Goal: Information Seeking & Learning: Learn about a topic

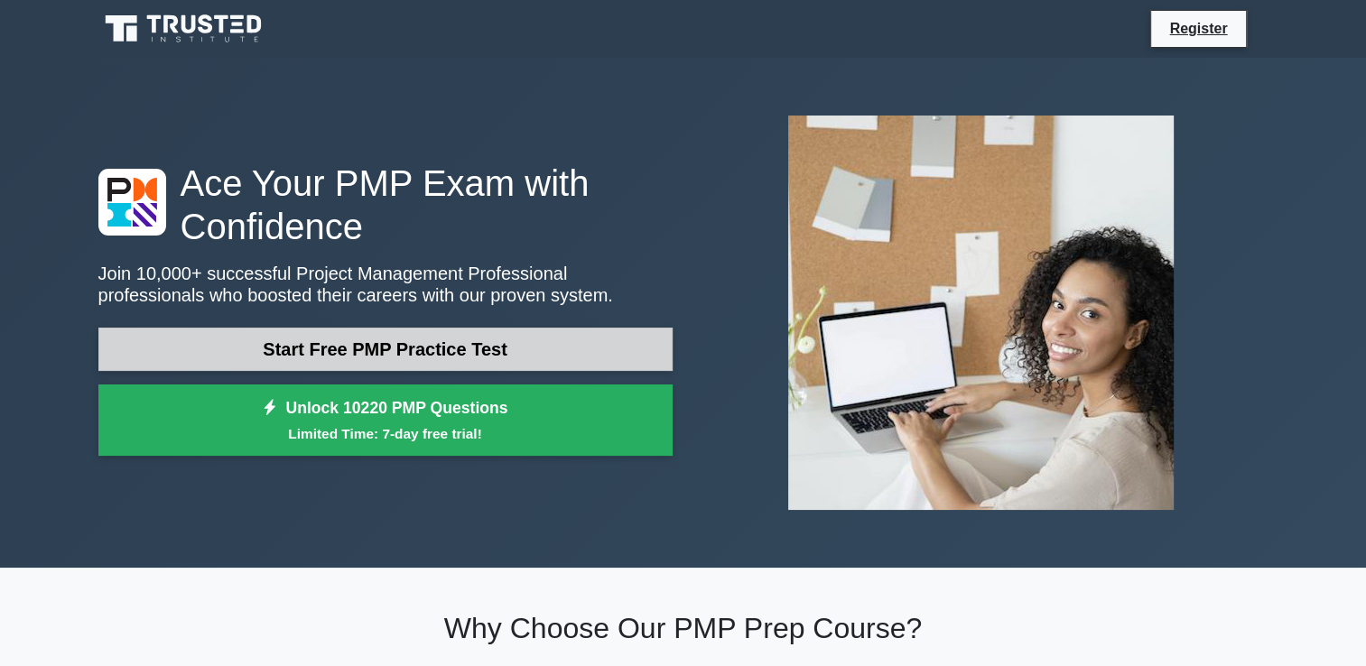
click at [458, 369] on link "Start Free PMP Practice Test" at bounding box center [385, 349] width 574 height 43
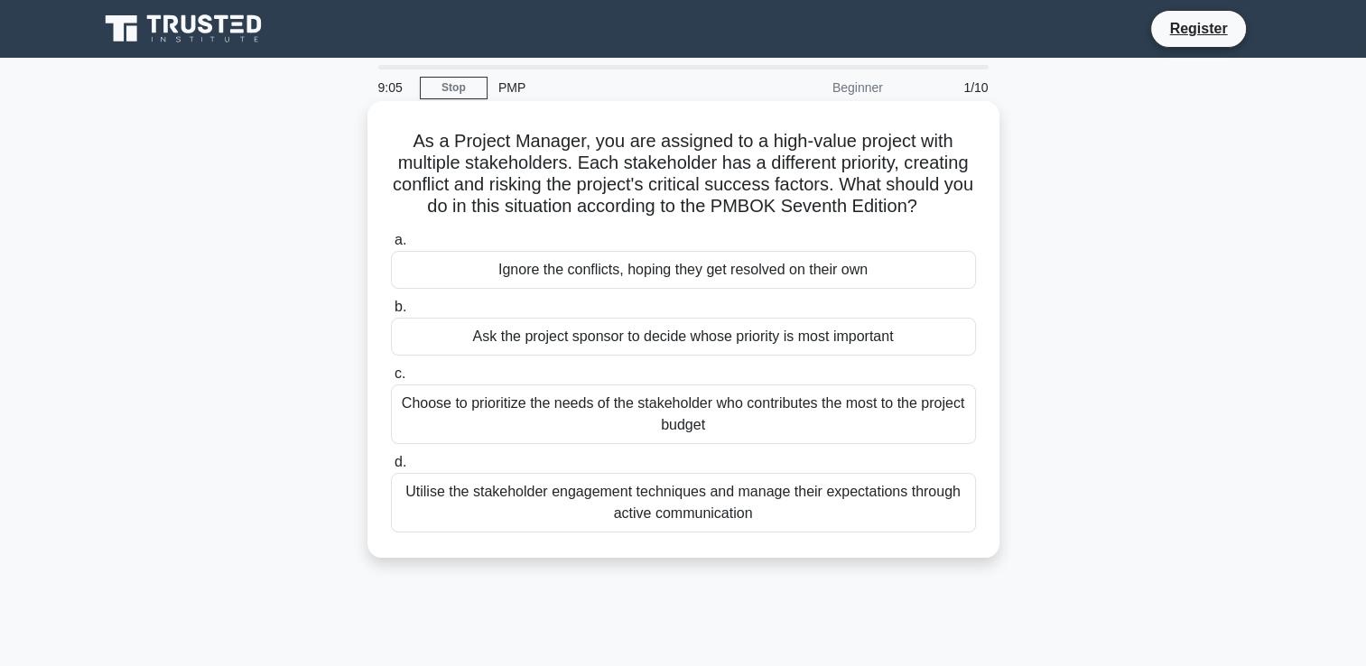
click at [603, 426] on div "Choose to prioritize the needs of the stakeholder who contributes the most to t…" at bounding box center [683, 414] width 585 height 60
click at [391, 380] on input "c. Choose to prioritize the needs of the stakeholder who contributes the most t…" at bounding box center [391, 374] width 0 height 12
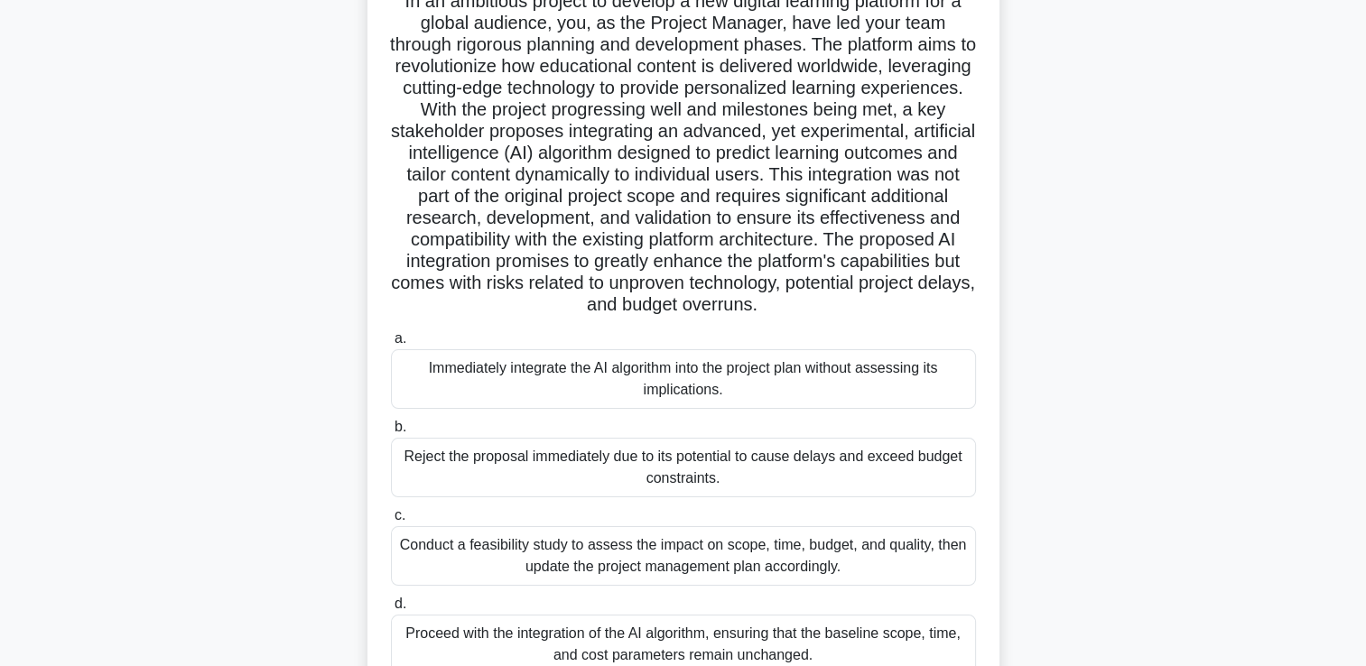
scroll to position [181, 0]
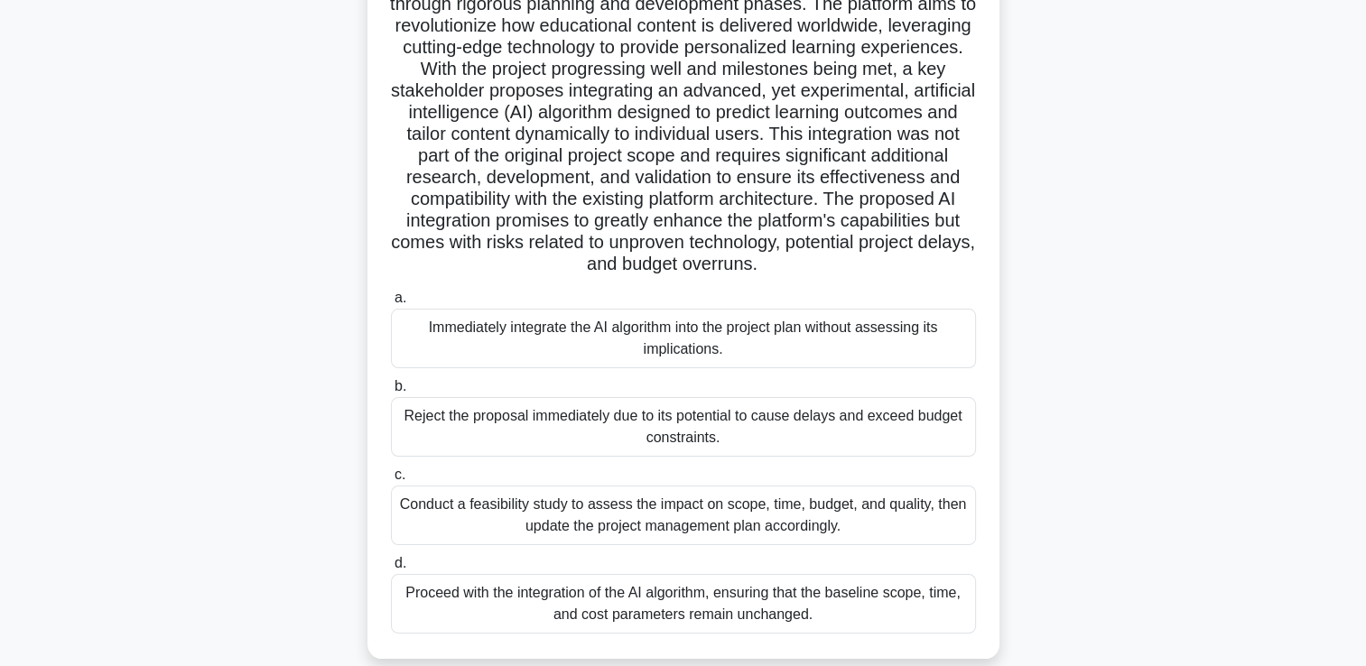
click at [956, 518] on div "Conduct a feasibility study to assess the impact on scope, time, budget, and qu…" at bounding box center [683, 516] width 585 height 60
click at [391, 481] on input "c. Conduct a feasibility study to assess the impact on scope, time, budget, and…" at bounding box center [391, 475] width 0 height 12
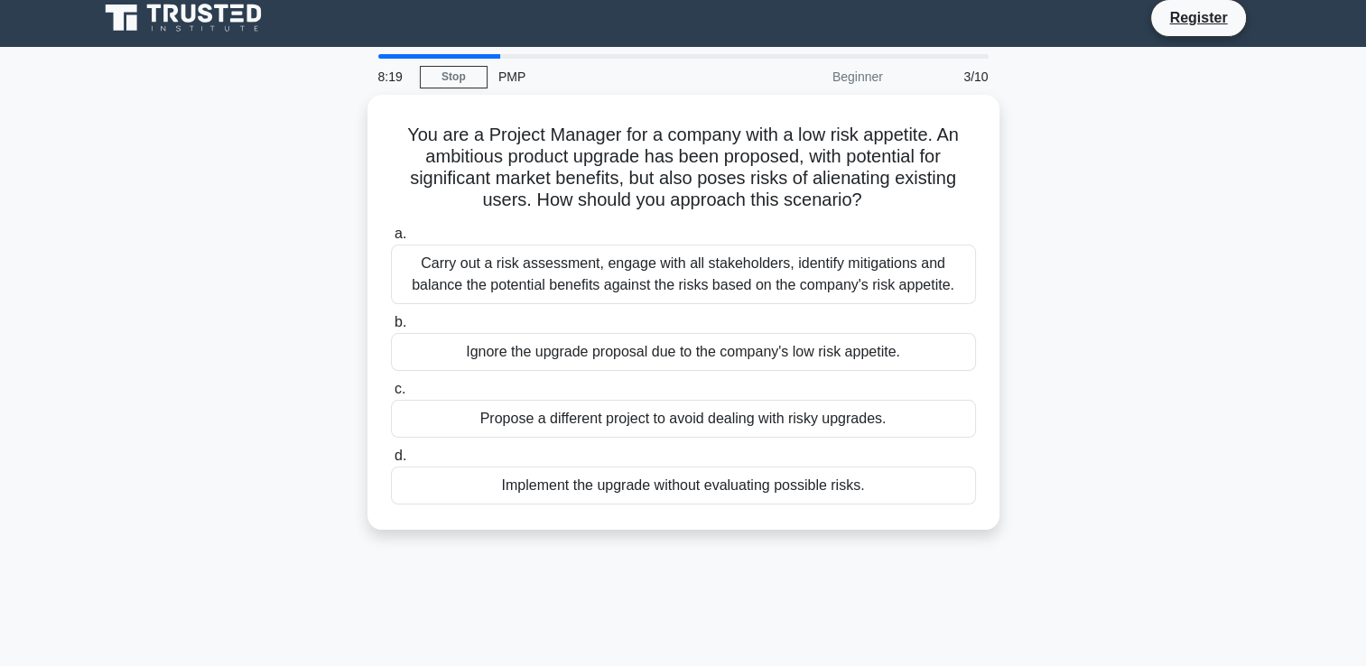
scroll to position [0, 0]
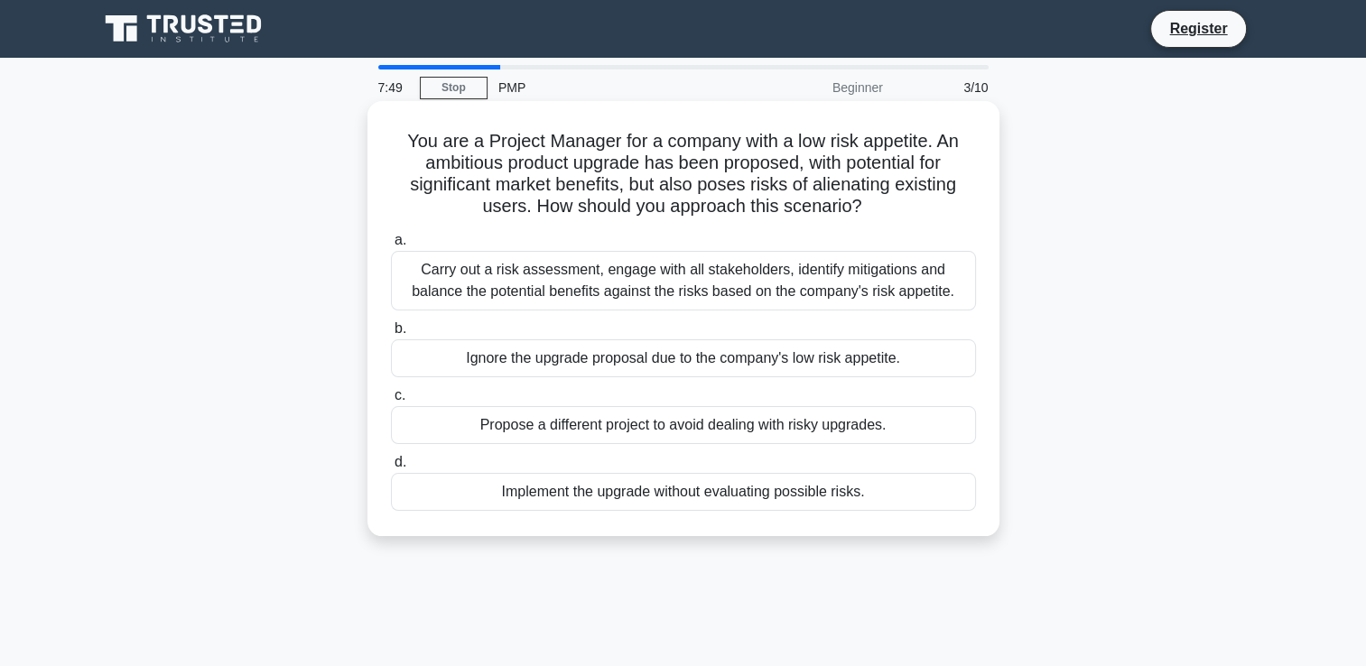
click at [884, 282] on div "Carry out a risk assessment, engage with all stakeholders, identify mitigations…" at bounding box center [683, 281] width 585 height 60
click at [391, 246] on input "a. Carry out a risk assessment, engage with all stakeholders, identify mitigati…" at bounding box center [391, 241] width 0 height 12
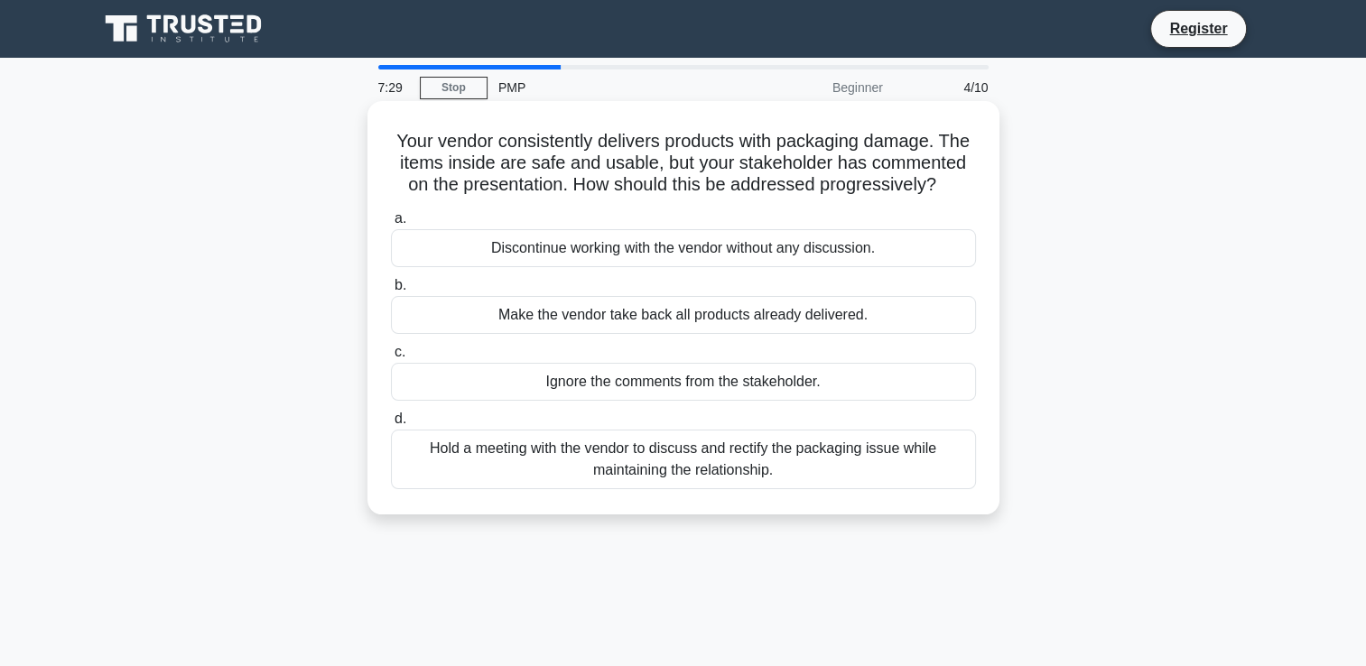
click at [763, 468] on div "Hold a meeting with the vendor to discuss and rectify the packaging issue while…" at bounding box center [683, 460] width 585 height 60
click at [391, 425] on input "d. Hold a meeting with the vendor to discuss and rectify the packaging issue wh…" at bounding box center [391, 419] width 0 height 12
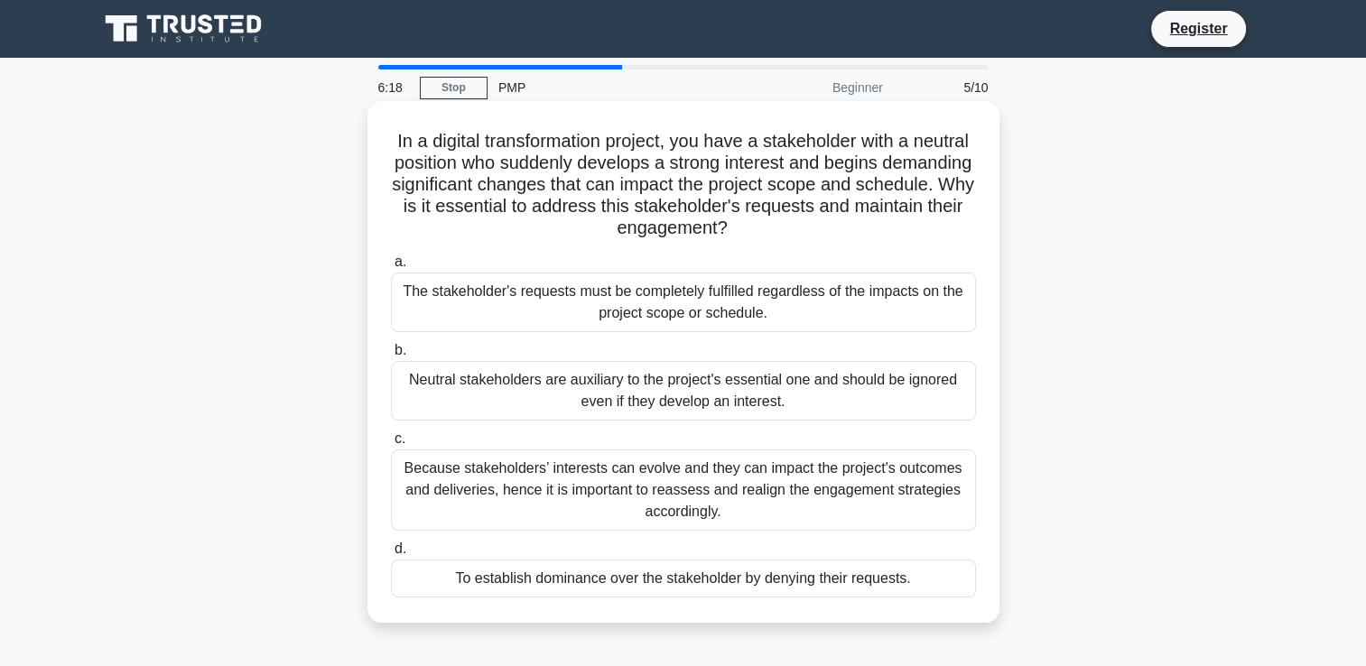
click at [657, 507] on div "Because stakeholders’ interests can evolve and they can impact the project's ou…" at bounding box center [683, 489] width 585 height 81
click at [391, 445] on input "c. Because stakeholders’ interests can evolve and they can impact the project's…" at bounding box center [391, 439] width 0 height 12
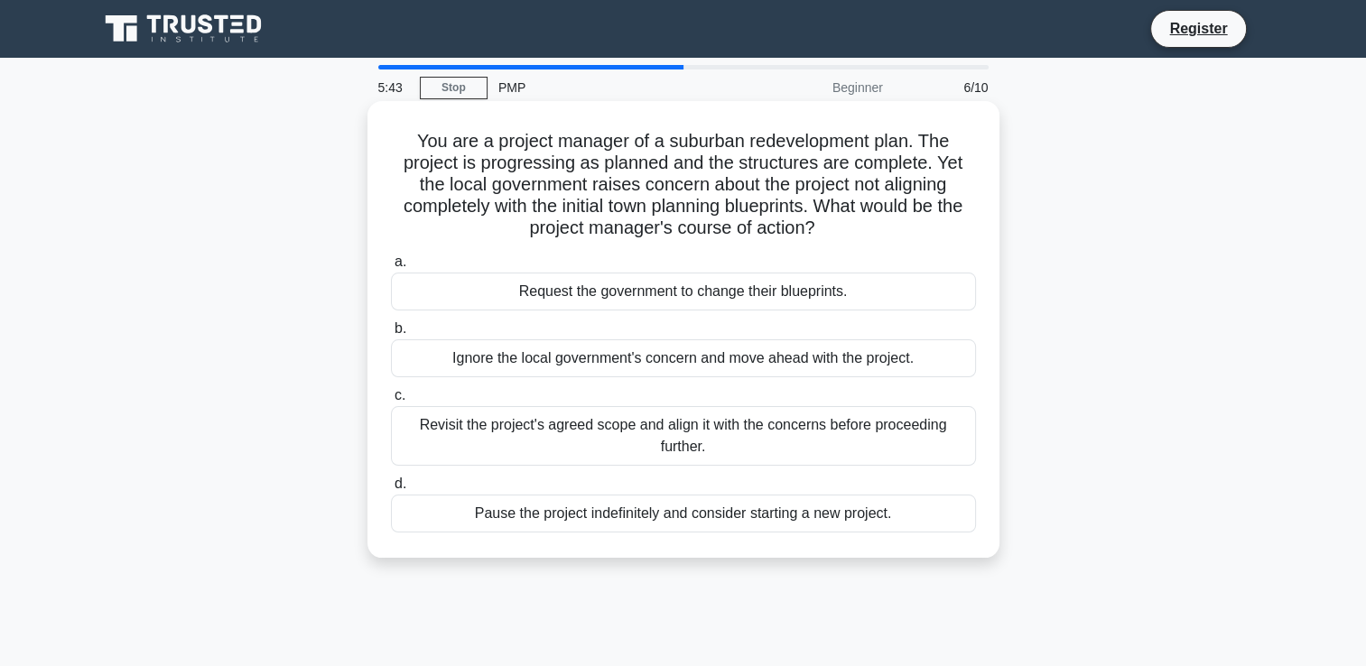
click at [718, 425] on div "Revisit the project's agreed scope and align it with the concerns before procee…" at bounding box center [683, 436] width 585 height 60
click at [391, 402] on input "c. Revisit the project's agreed scope and align it with the concerns before pro…" at bounding box center [391, 396] width 0 height 12
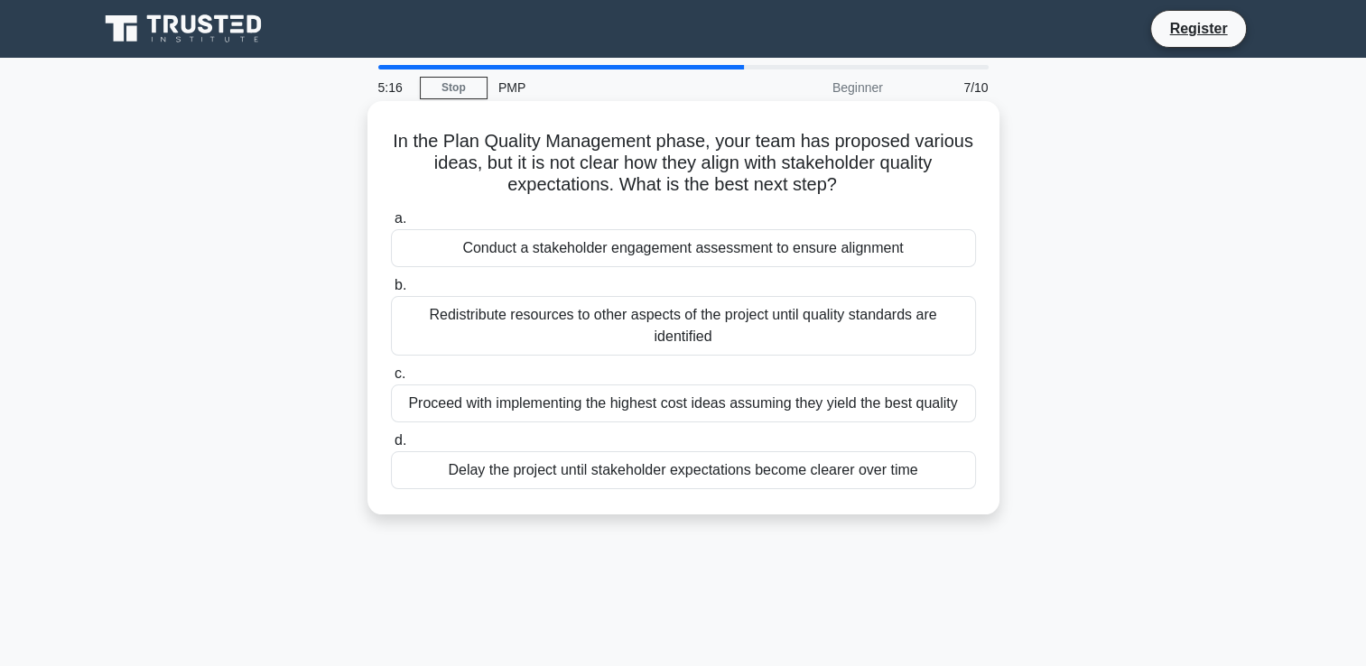
click at [574, 248] on div "Conduct a stakeholder engagement assessment to ensure alignment" at bounding box center [683, 248] width 585 height 38
click at [391, 225] on input "a. Conduct a stakeholder engagement assessment to ensure alignment" at bounding box center [391, 219] width 0 height 12
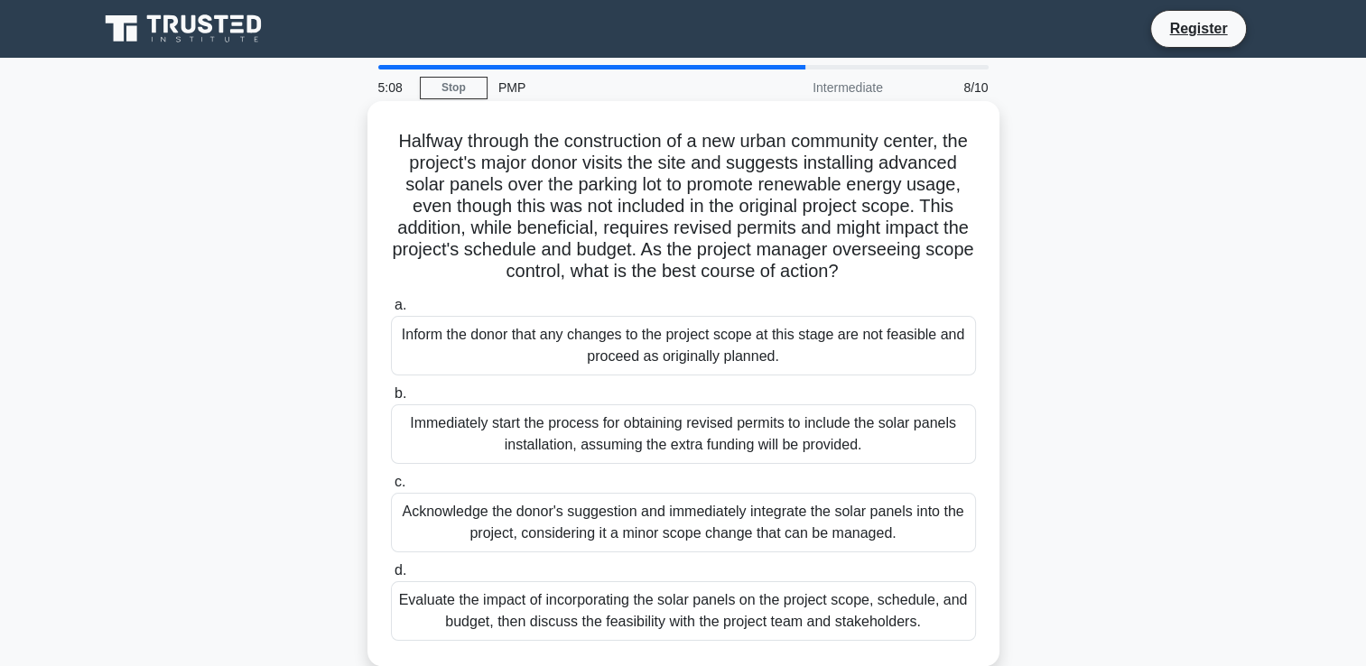
click at [505, 307] on div "Halfway through the construction of a new urban community center, the project's…" at bounding box center [683, 383] width 617 height 551
click at [542, 504] on label "c. Acknowledge the donor's suggestion and immediately integrate the solar panel…" at bounding box center [683, 511] width 585 height 81
click at [391, 488] on input "c. Acknowledge the donor's suggestion and immediately integrate the solar panel…" at bounding box center [391, 483] width 0 height 12
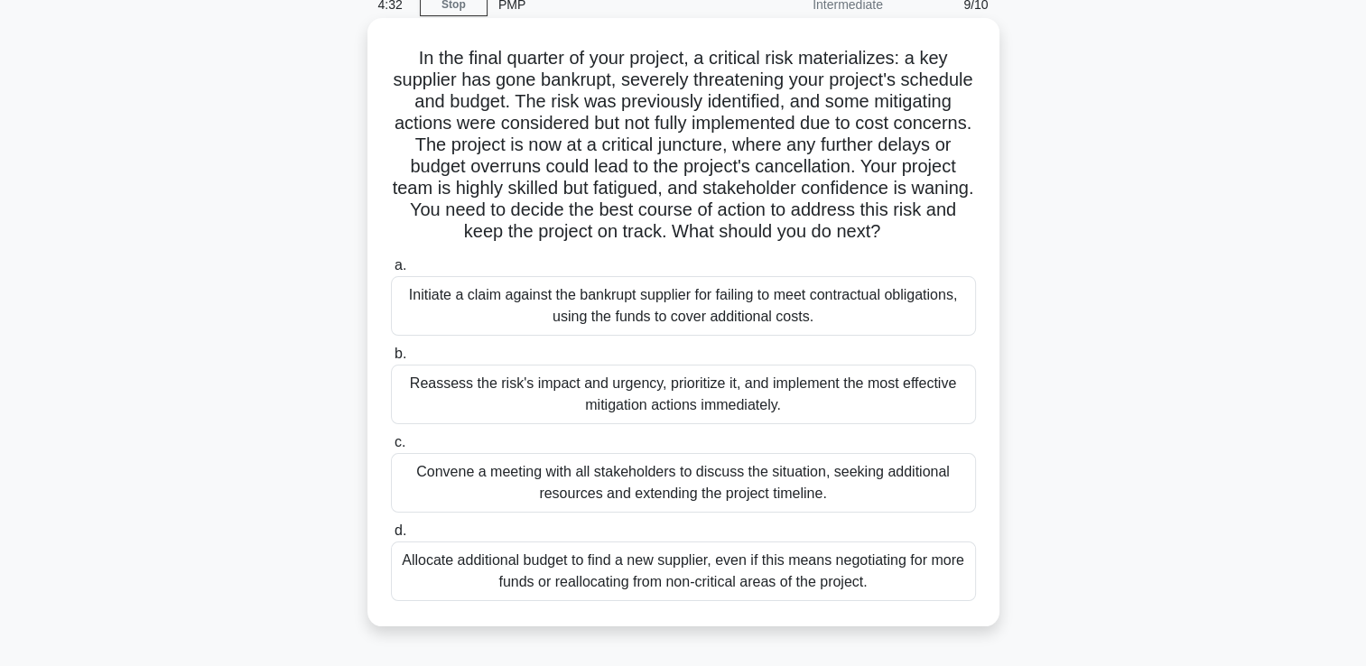
scroll to position [108, 0]
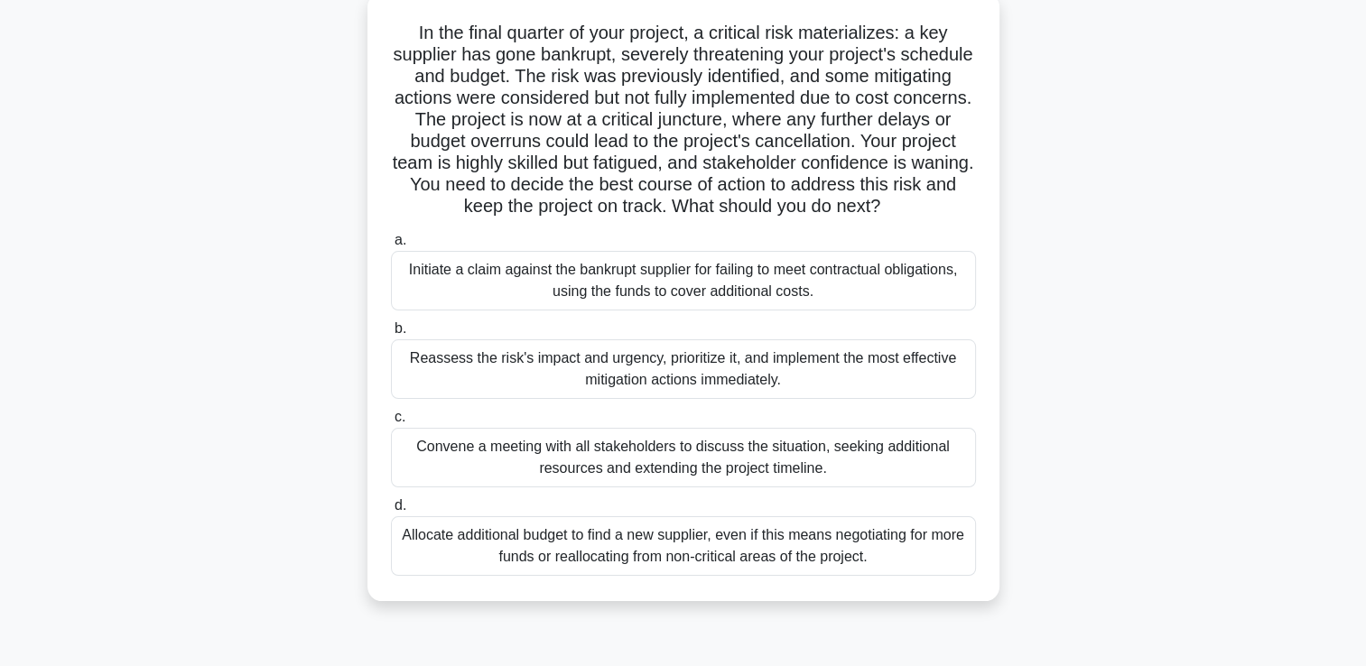
click at [808, 486] on div "Convene a meeting with all stakeholders to discuss the situation, seeking addit…" at bounding box center [683, 458] width 585 height 60
click at [391, 423] on input "c. Convene a meeting with all stakeholders to discuss the situation, seeking ad…" at bounding box center [391, 418] width 0 height 12
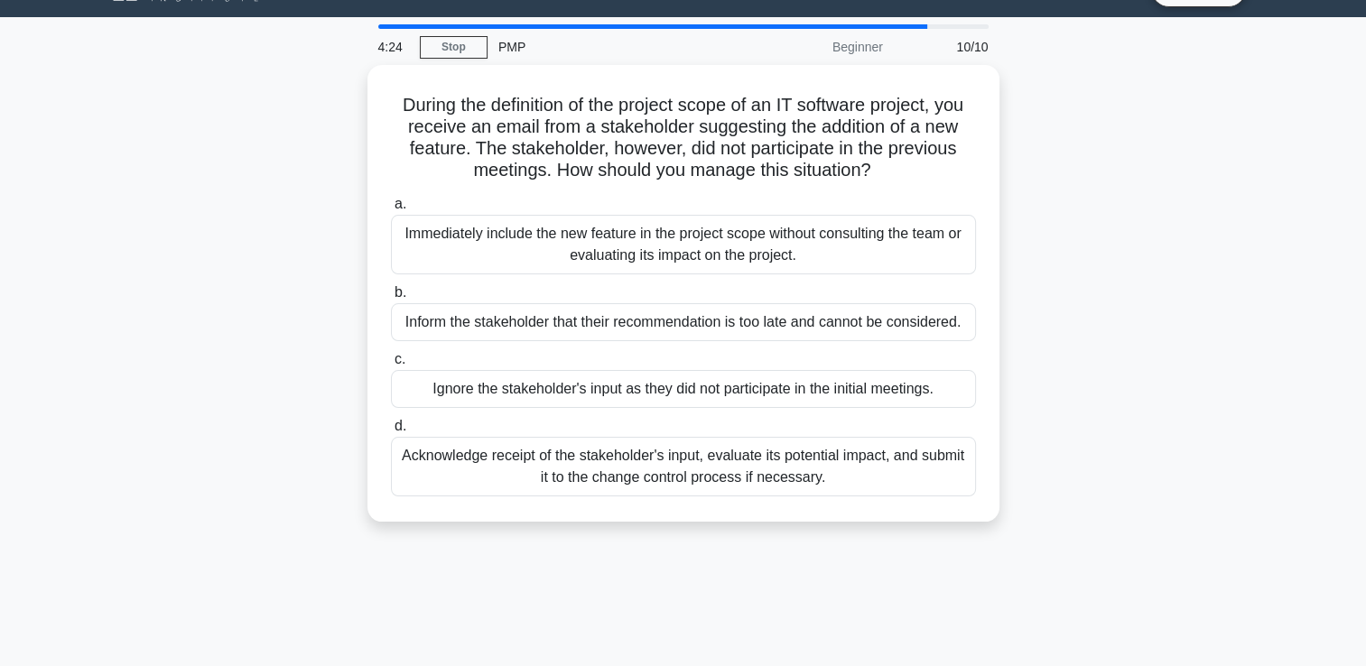
scroll to position [0, 0]
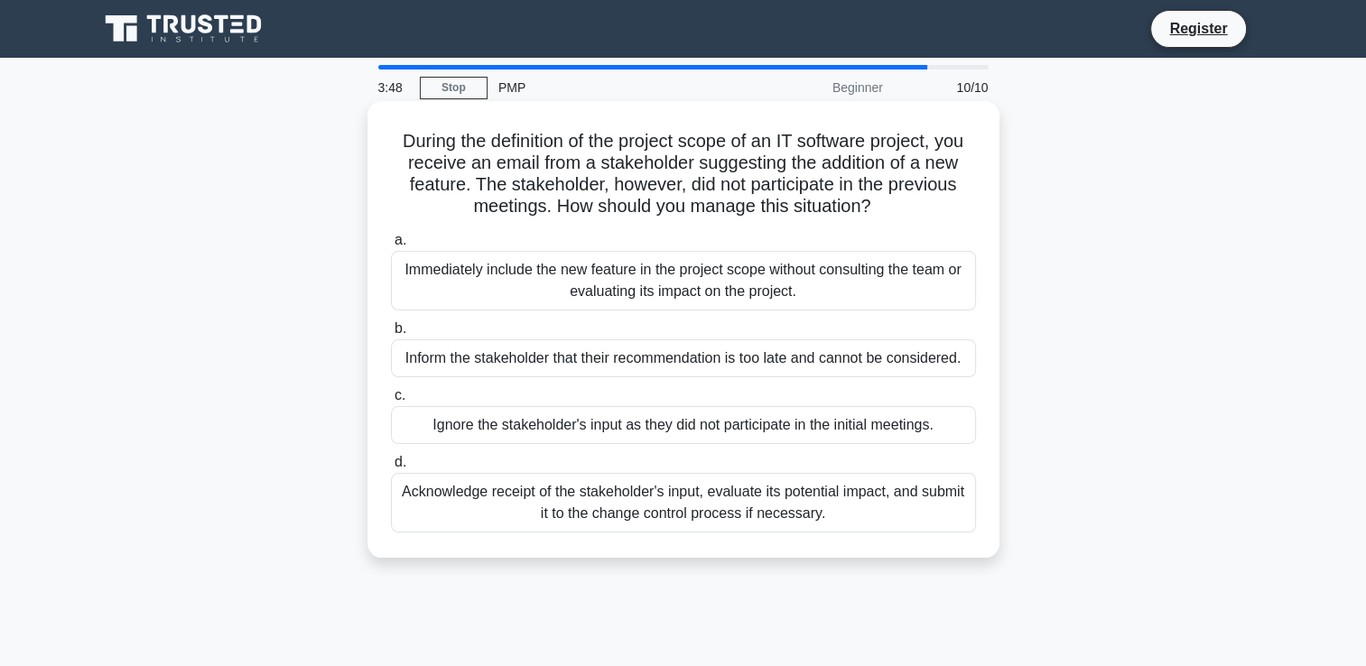
click at [614, 503] on div "Acknowledge receipt of the stakeholder's input, evaluate its potential impact, …" at bounding box center [683, 503] width 585 height 60
click at [391, 468] on input "d. Acknowledge receipt of the stakeholder's input, evaluate its potential impac…" at bounding box center [391, 463] width 0 height 12
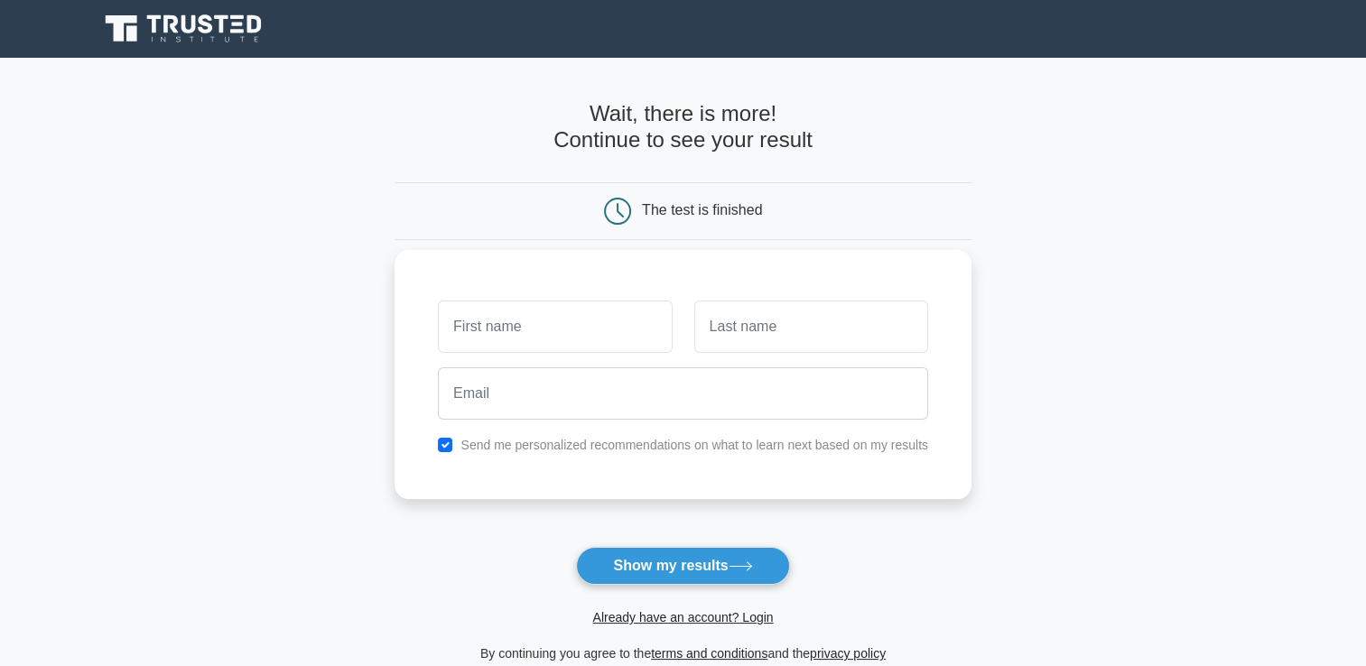
click at [533, 333] on input "text" at bounding box center [555, 327] width 234 height 52
type input "tumelo"
click at [730, 323] on input "text" at bounding box center [811, 327] width 234 height 52
type input "mocha"
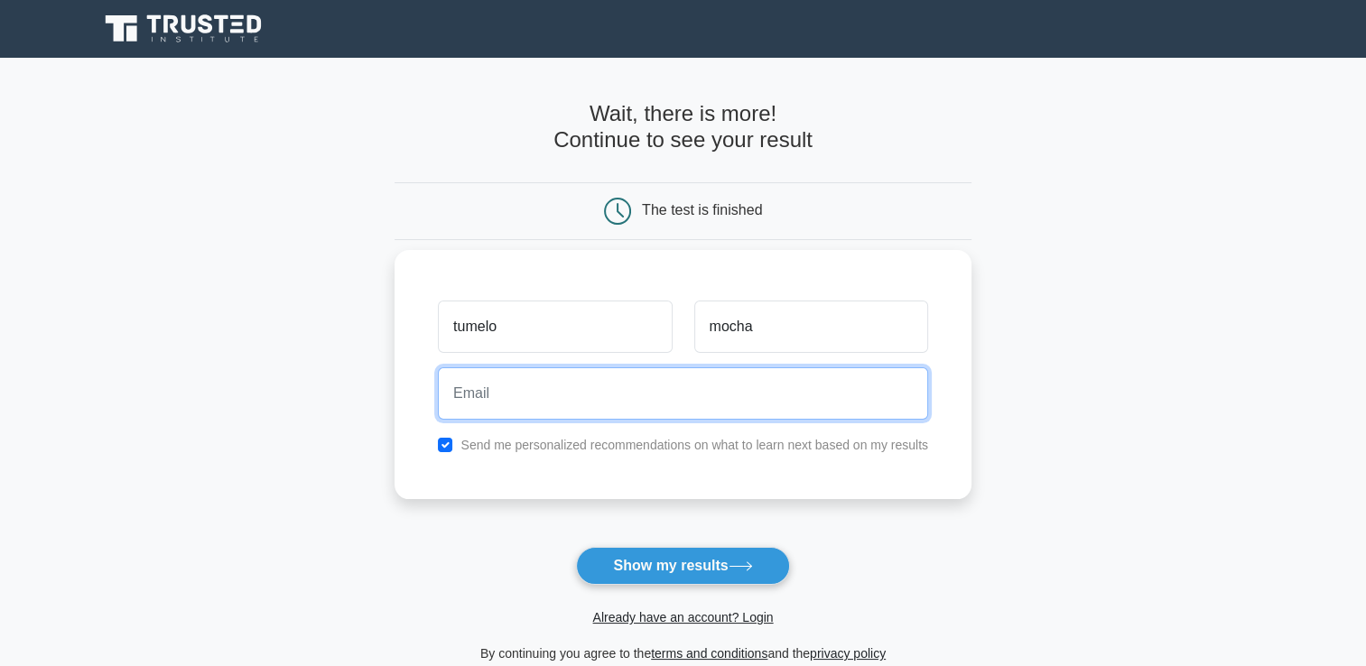
click at [519, 407] on input "email" at bounding box center [683, 393] width 490 height 52
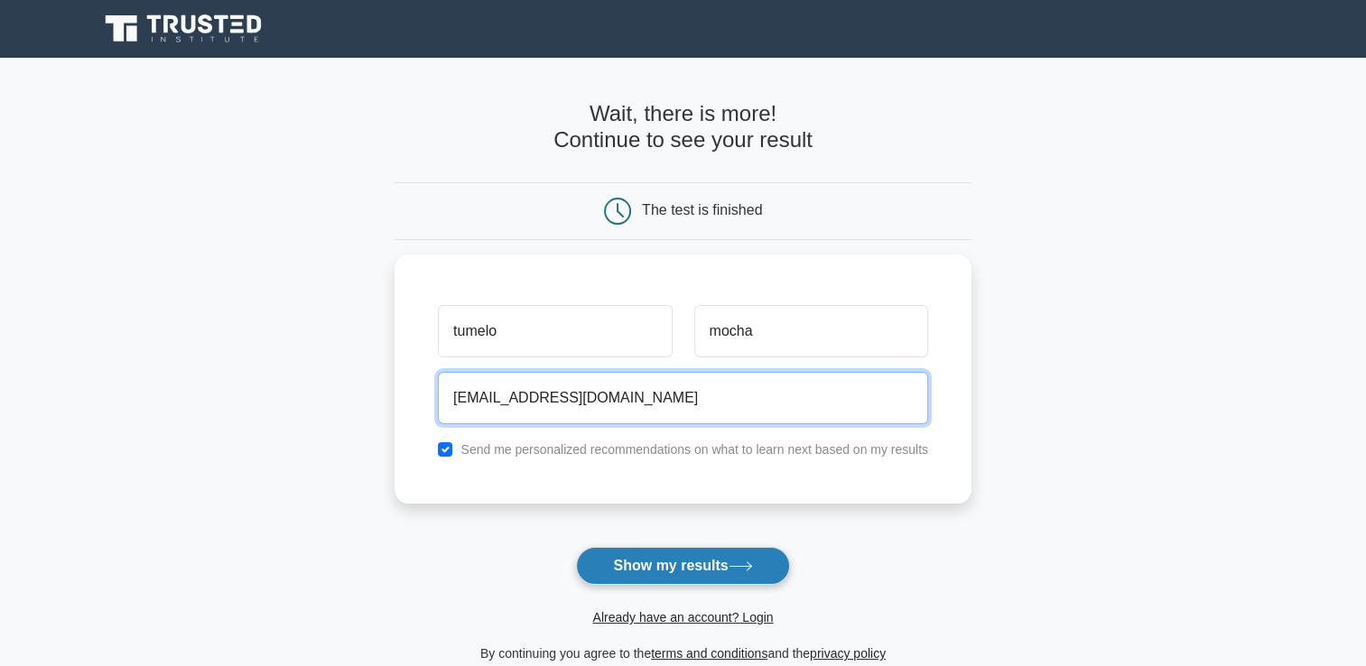
type input "mochatumelo2@gmail.com"
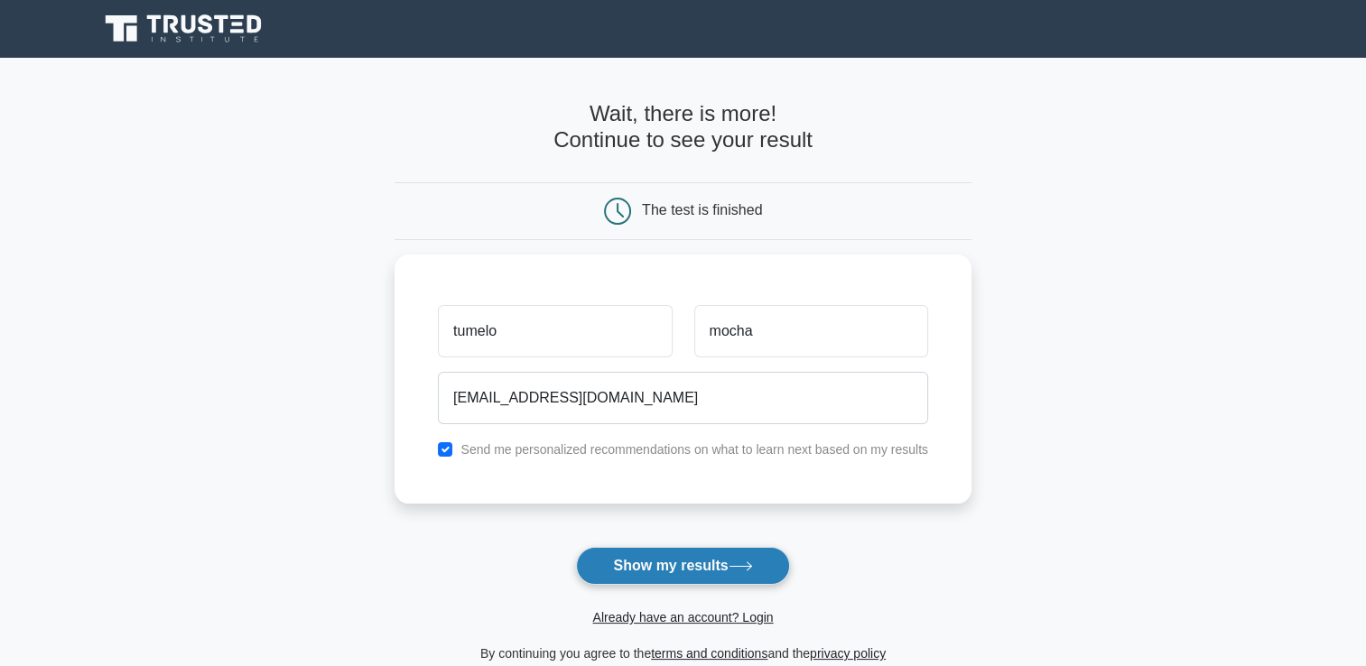
click at [638, 565] on button "Show my results" at bounding box center [682, 566] width 213 height 38
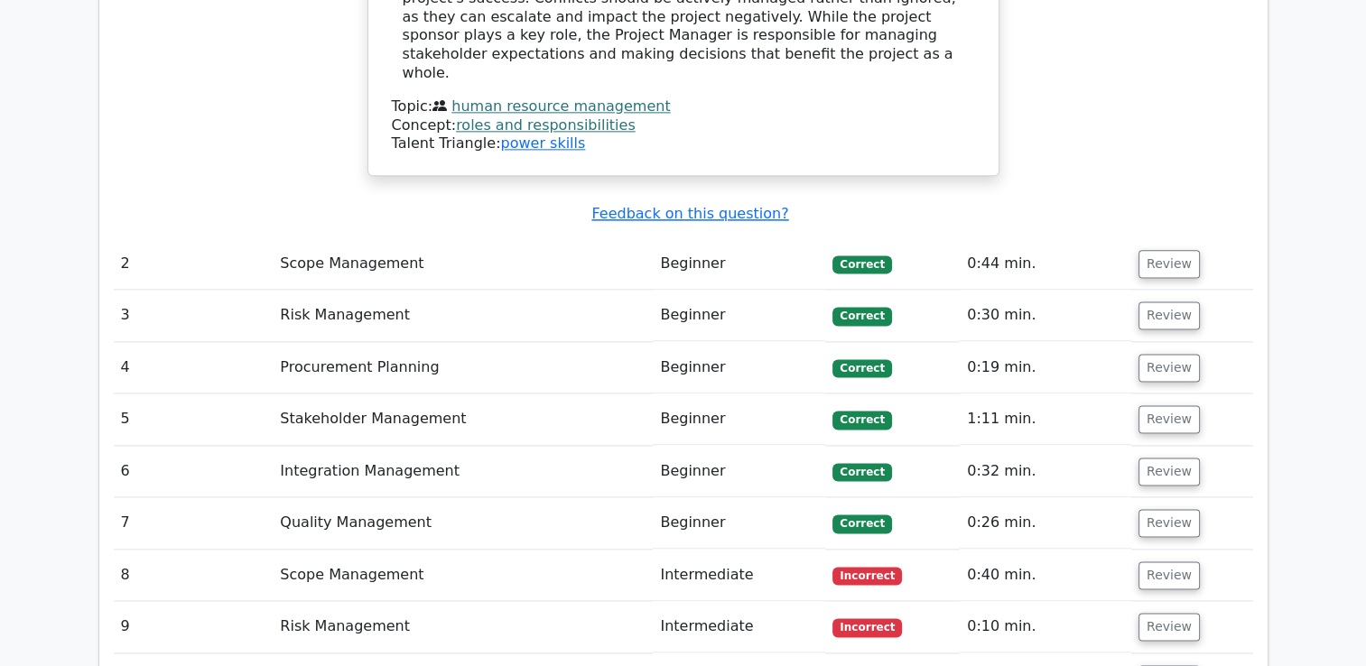
scroll to position [2347, 0]
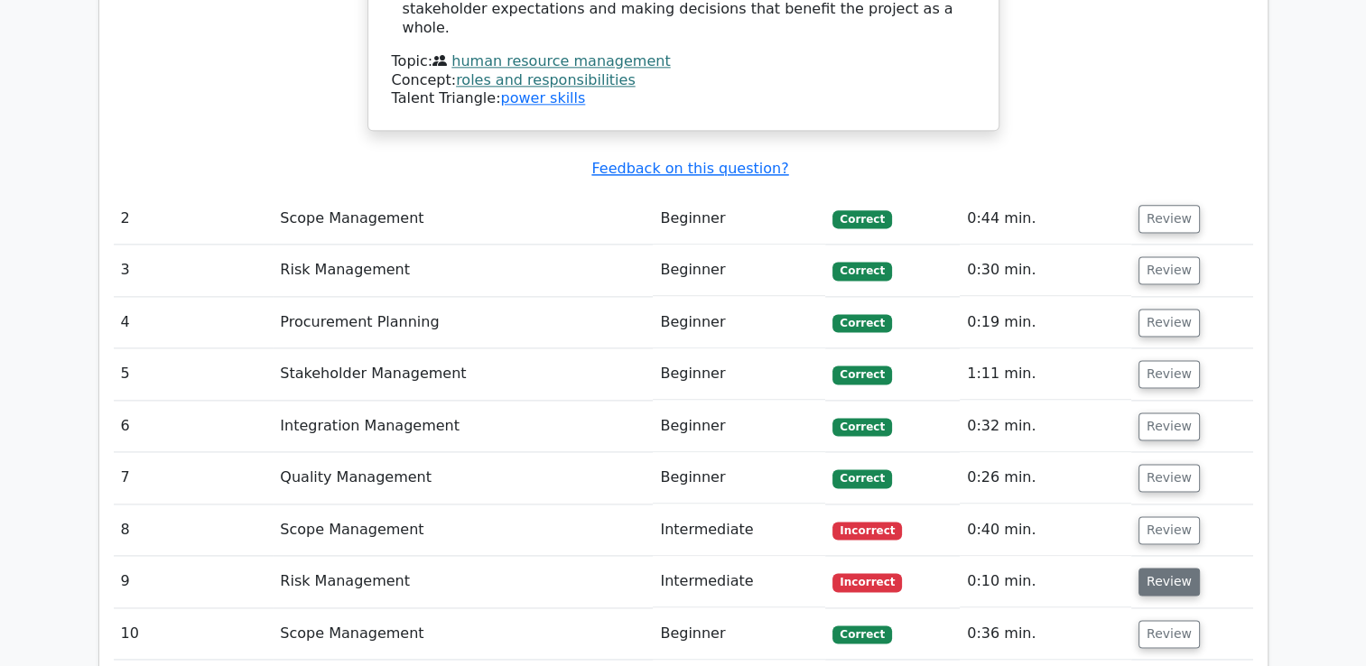
click at [1167, 568] on button "Review" at bounding box center [1168, 582] width 61 height 28
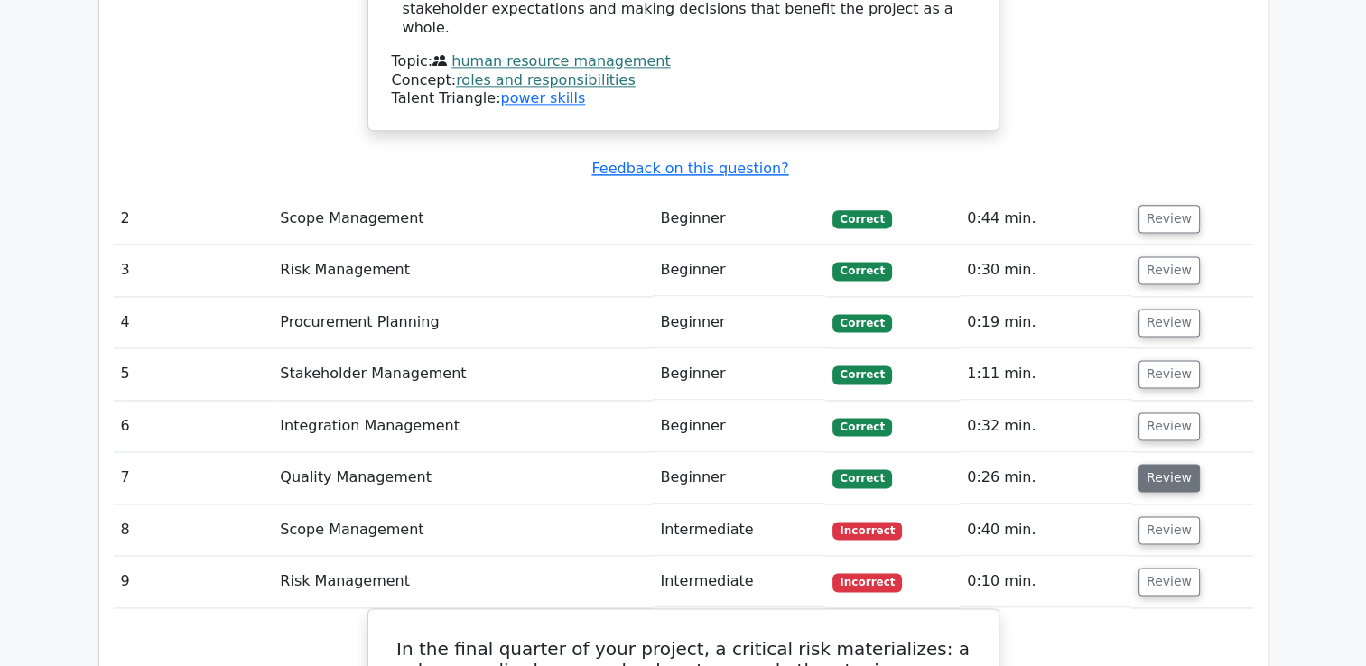
click at [1163, 464] on button "Review" at bounding box center [1168, 478] width 61 height 28
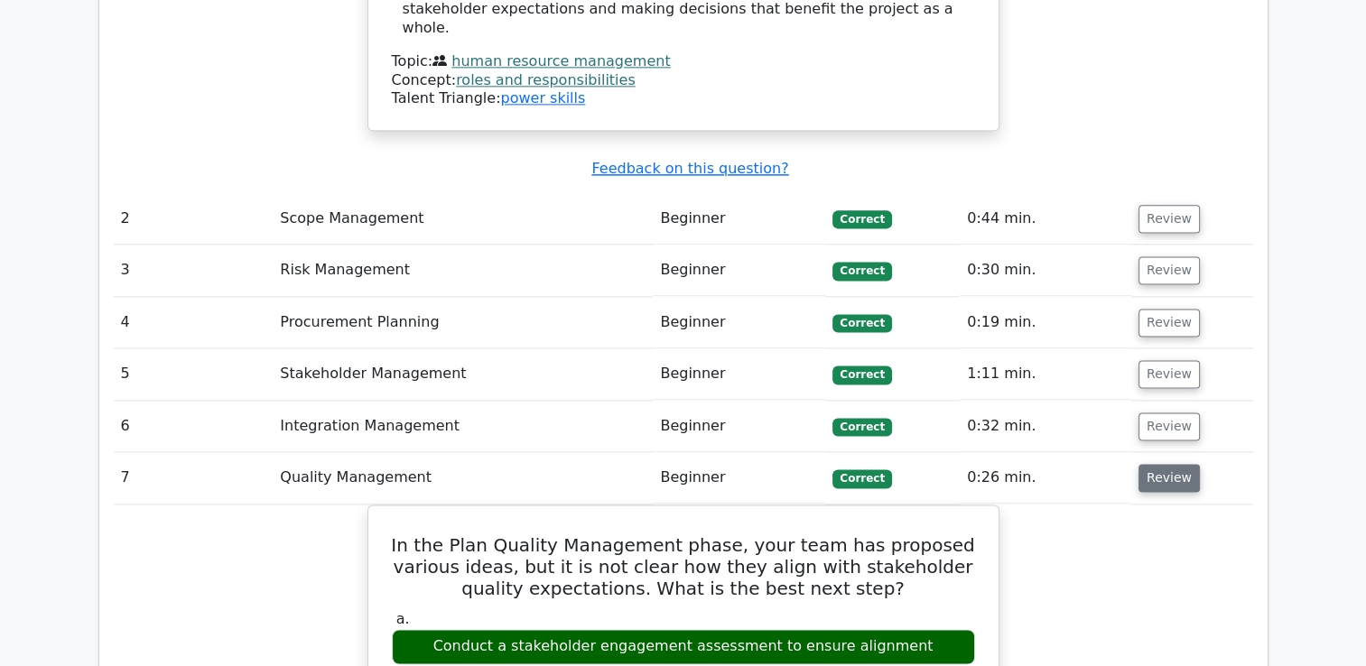
click at [1148, 464] on button "Review" at bounding box center [1168, 478] width 61 height 28
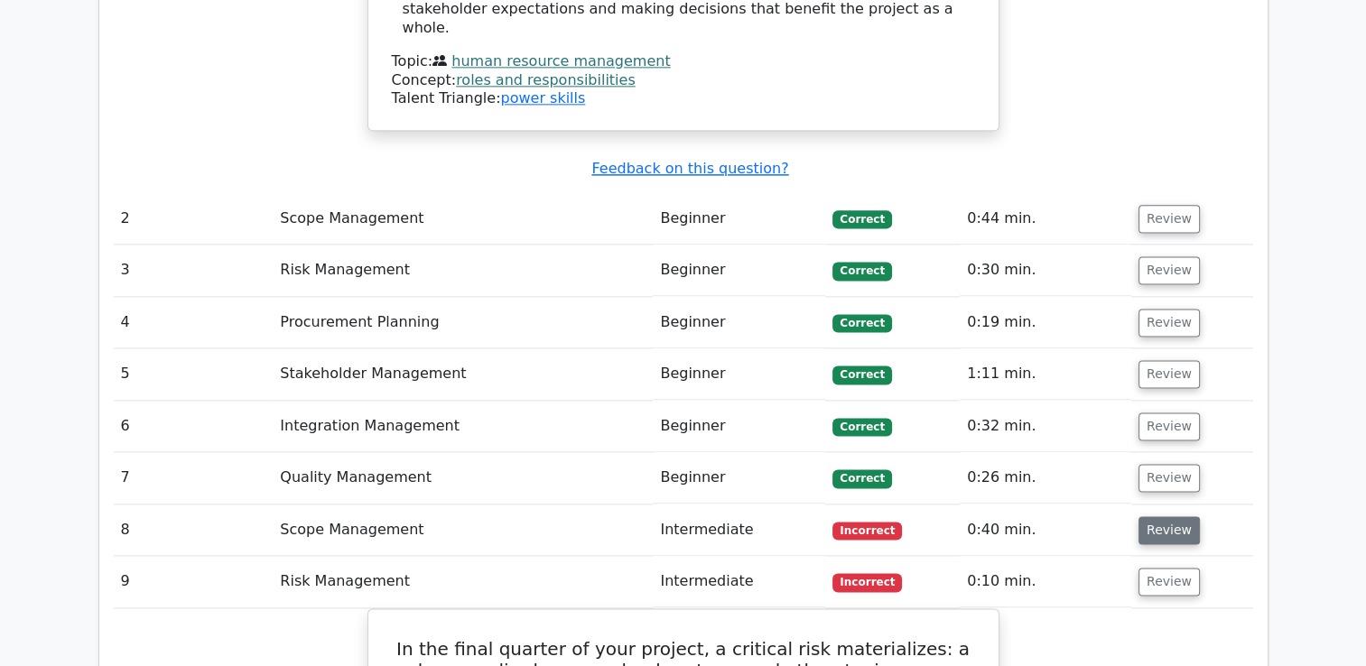
click at [1151, 516] on button "Review" at bounding box center [1168, 530] width 61 height 28
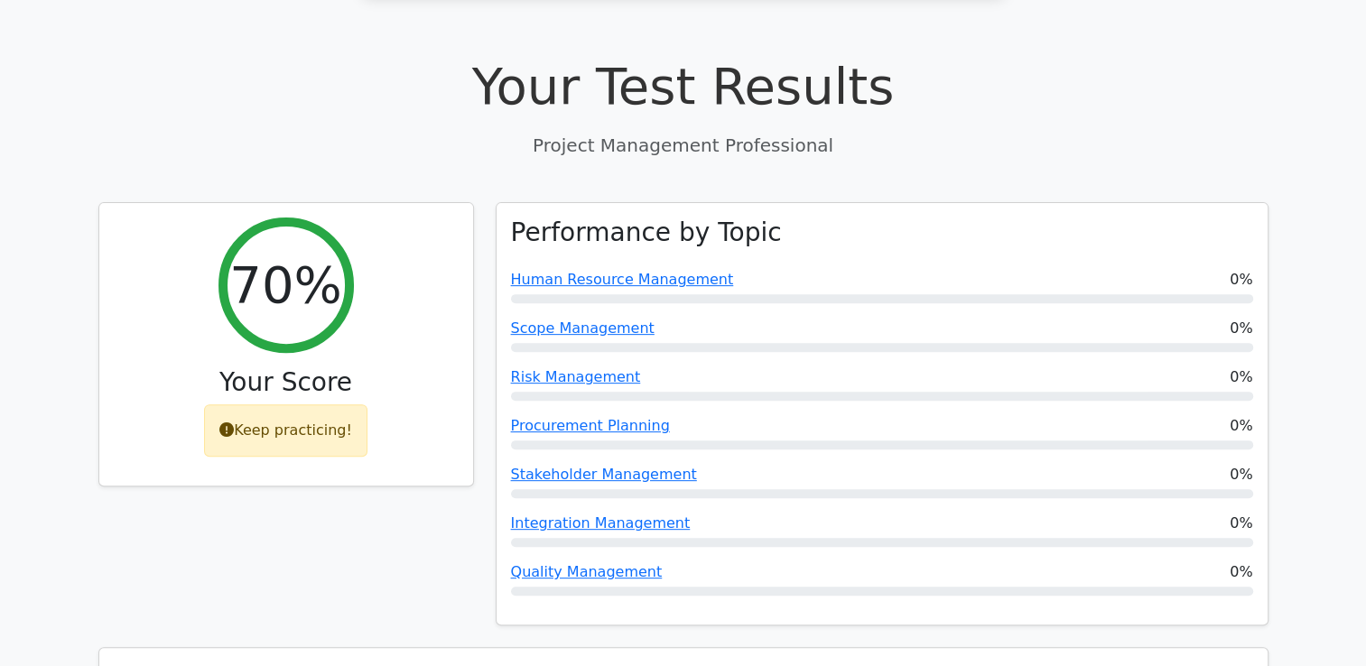
scroll to position [614, 0]
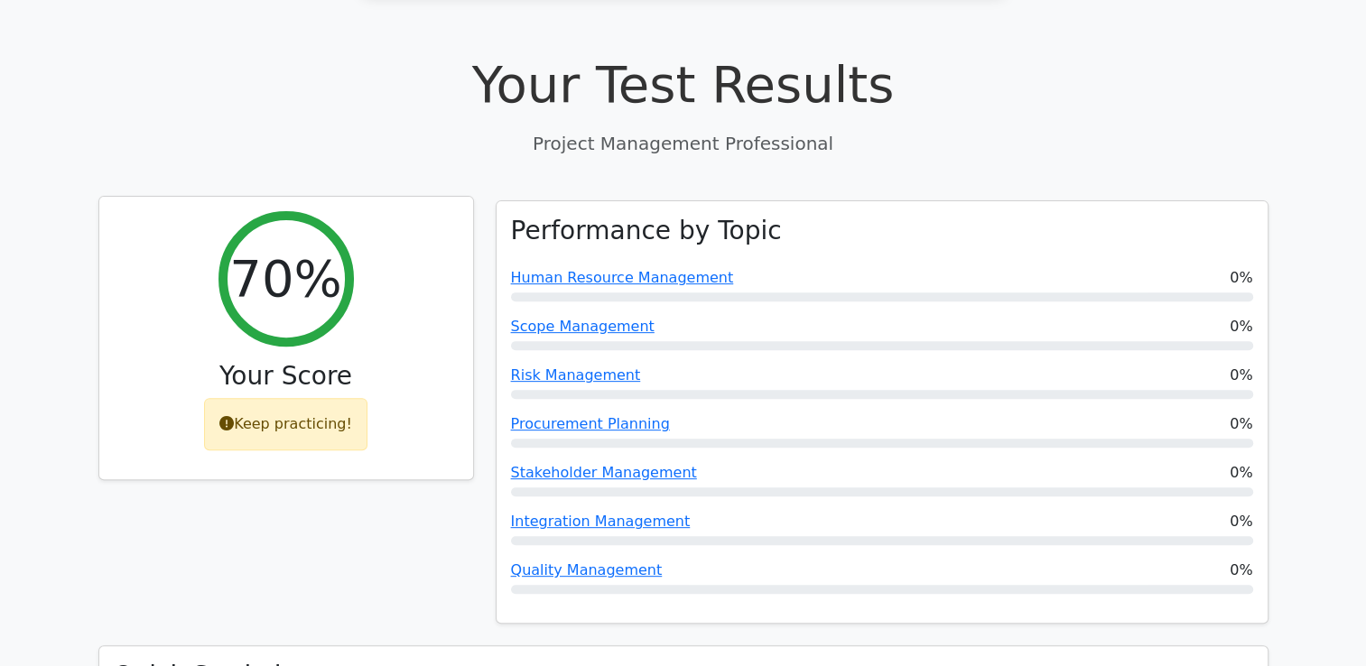
click at [267, 398] on div "Keep practicing!" at bounding box center [285, 424] width 163 height 52
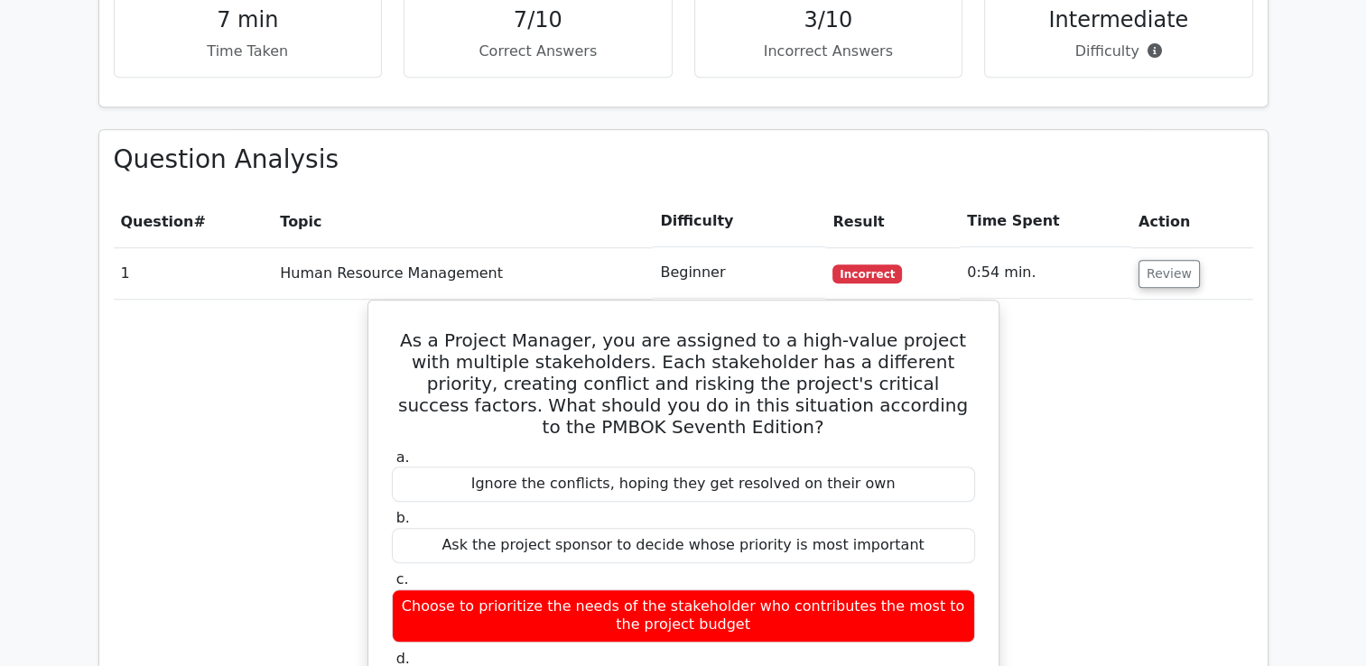
scroll to position [1395, 0]
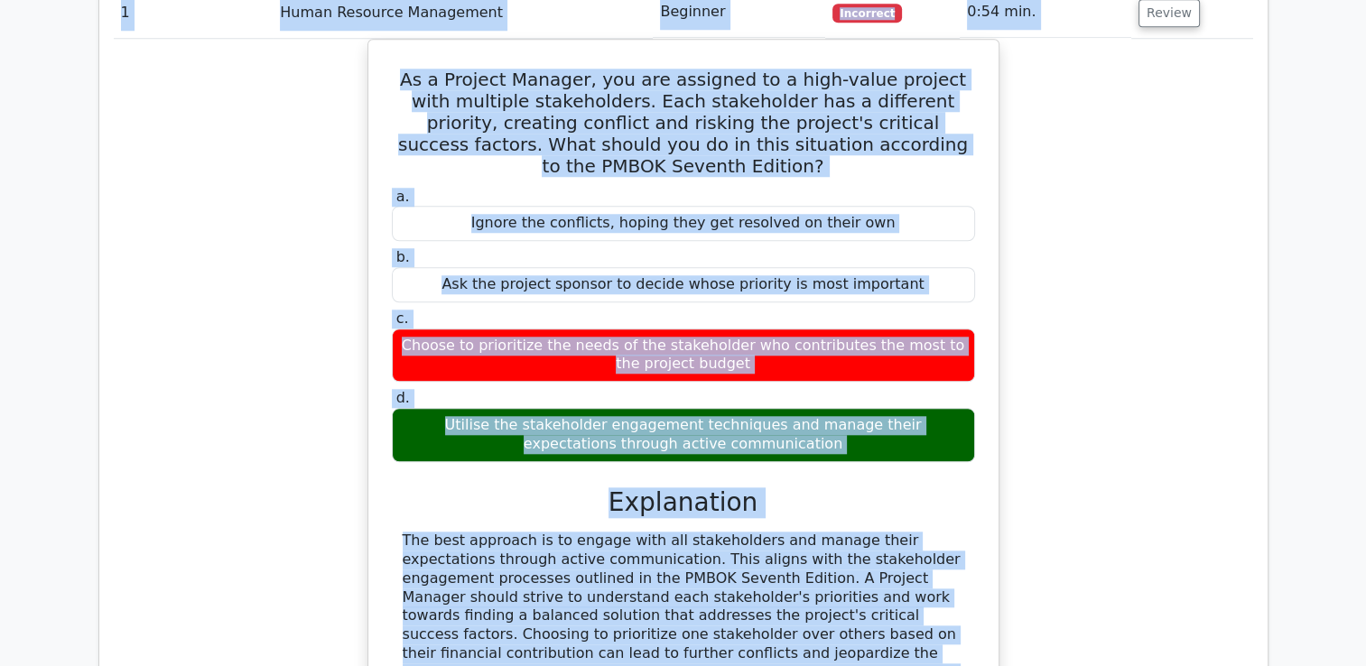
scroll to position [1643, 0]
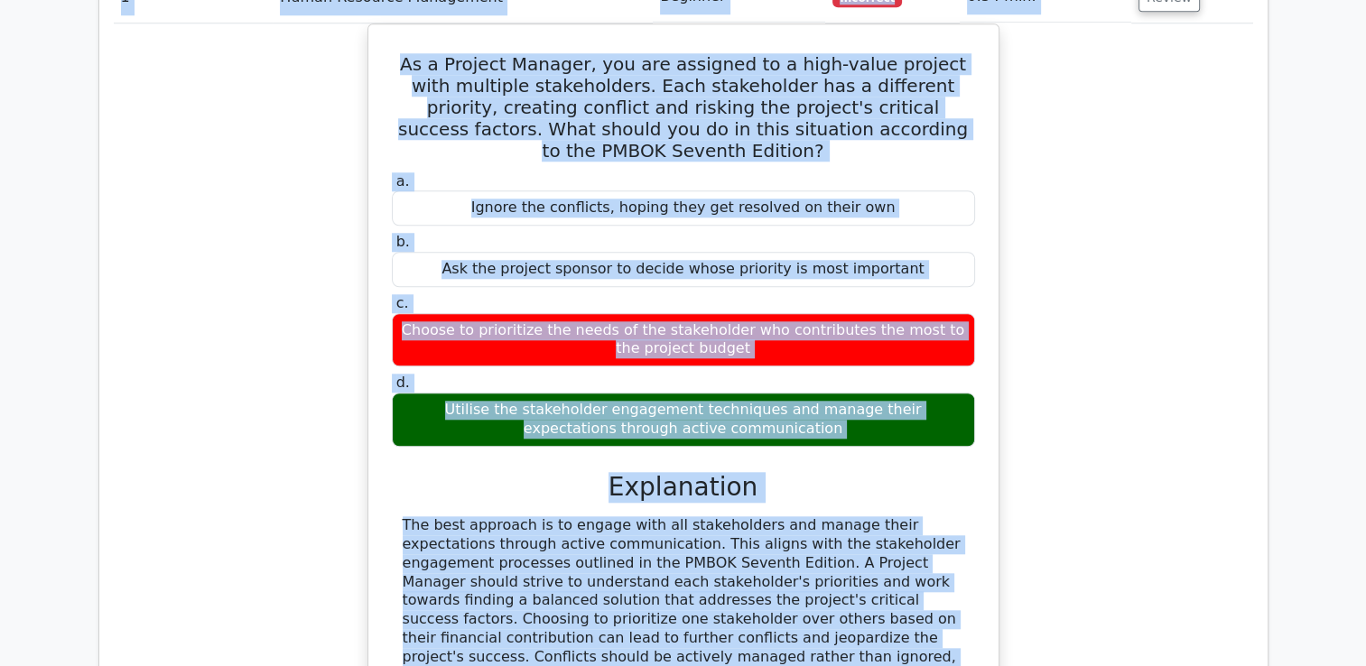
drag, startPoint x: 1362, startPoint y: 648, endPoint x: 1184, endPoint y: 665, distance: 178.6
click at [1184, 665] on div "As a Project Manager, you are assigned to a high-value project with multiple st…" at bounding box center [683, 440] width 1139 height 834
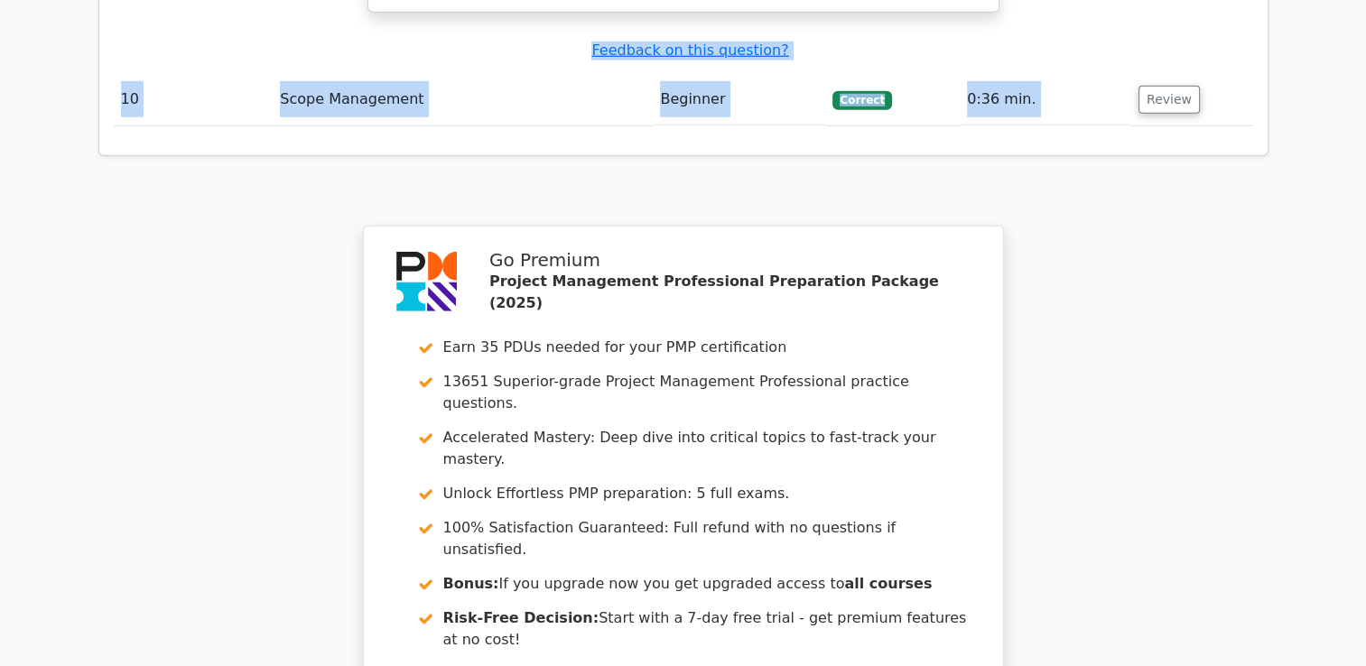
scroll to position [5296, 0]
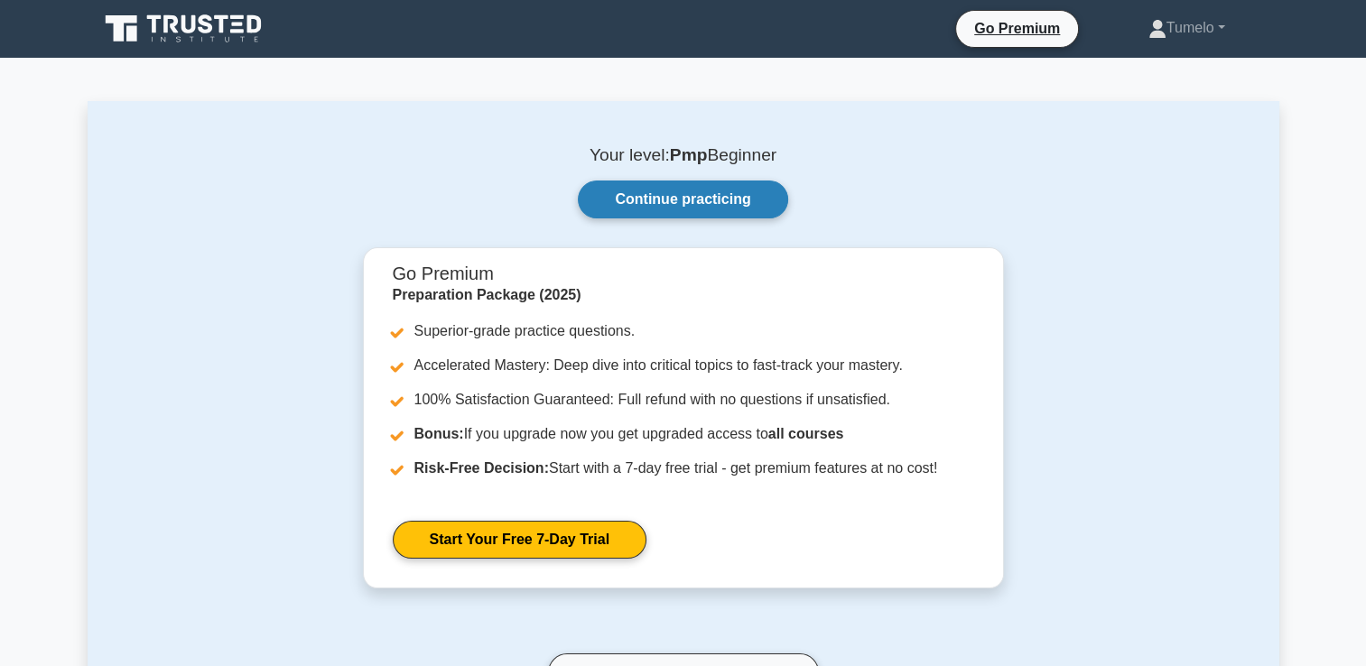
click at [693, 189] on link "Continue practicing" at bounding box center [682, 200] width 209 height 38
